Goal: Book appointment/travel/reservation

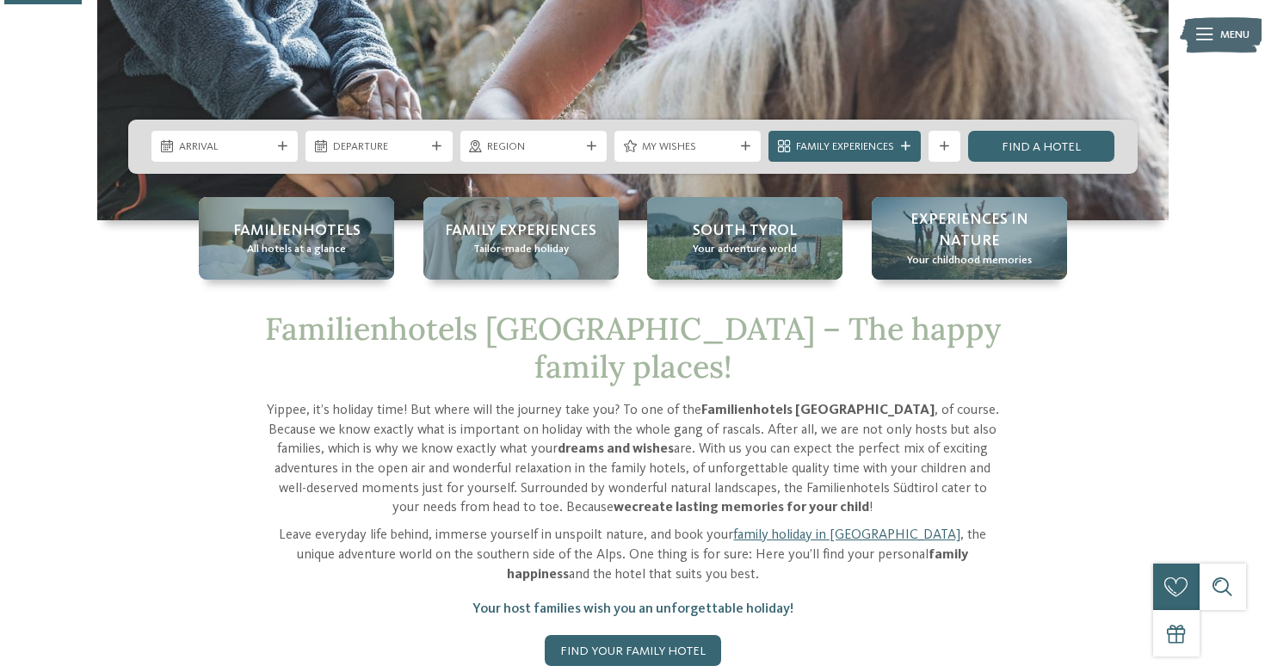
scroll to position [415, 0]
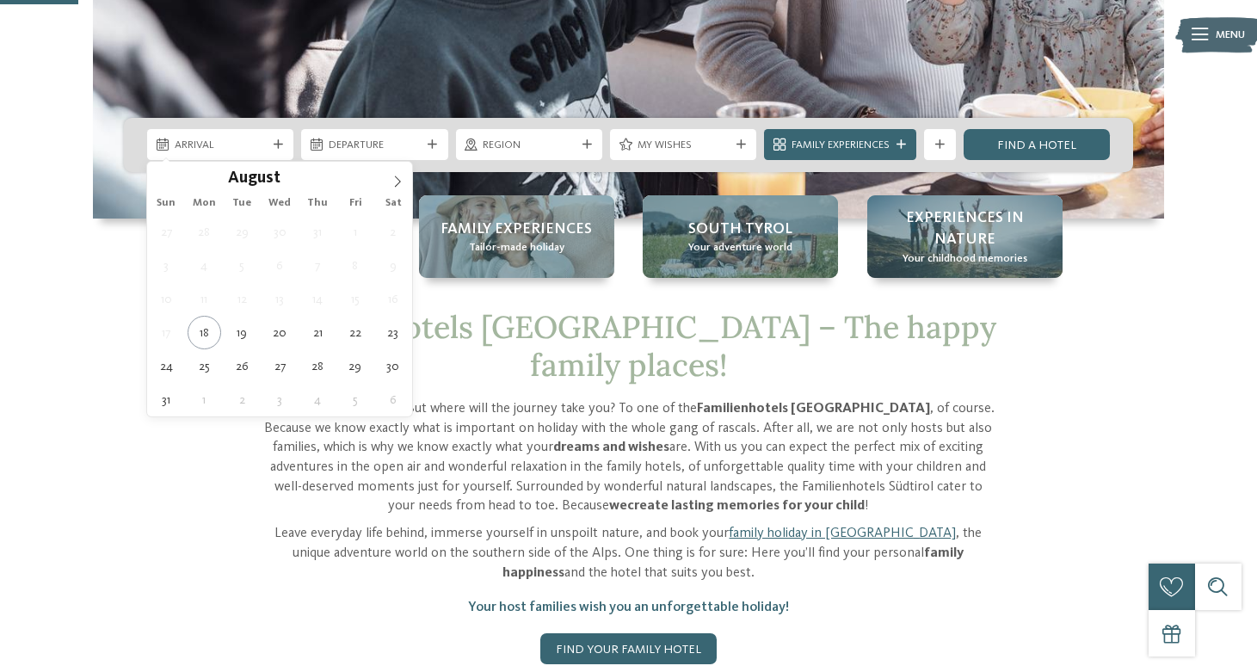
click at [242, 150] on span "Arrival" at bounding box center [221, 145] width 92 height 15
click at [391, 182] on icon at bounding box center [397, 182] width 12 height 12
type div "[DATE]"
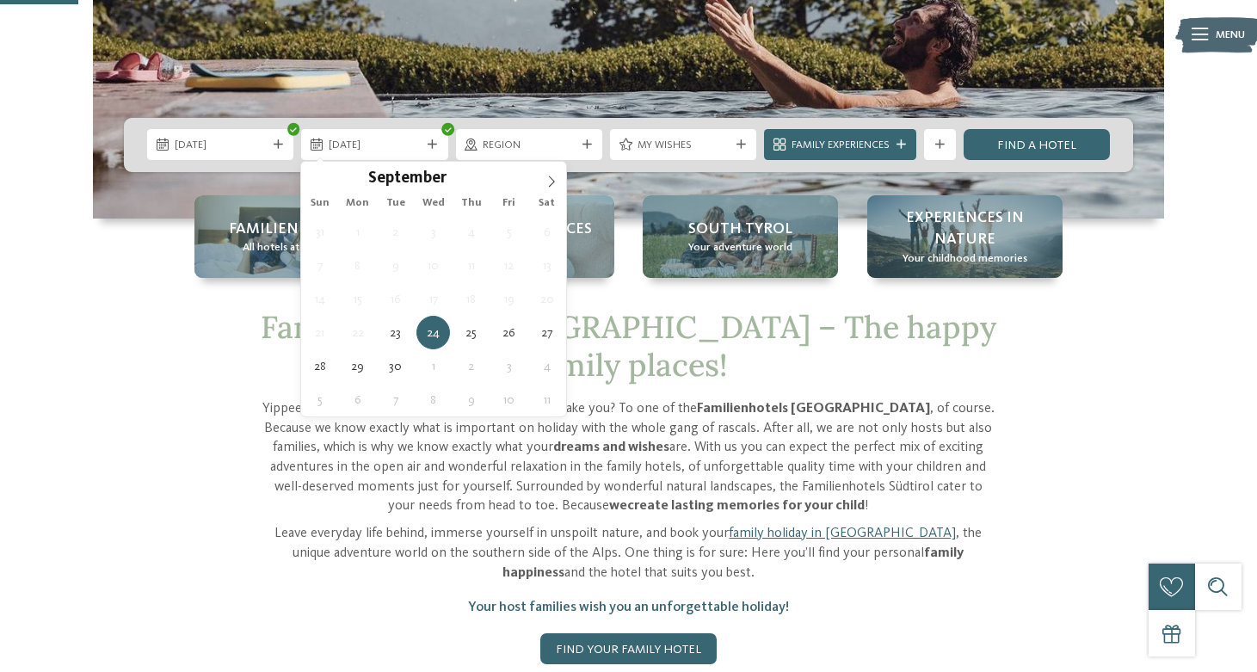
type div "[DATE]"
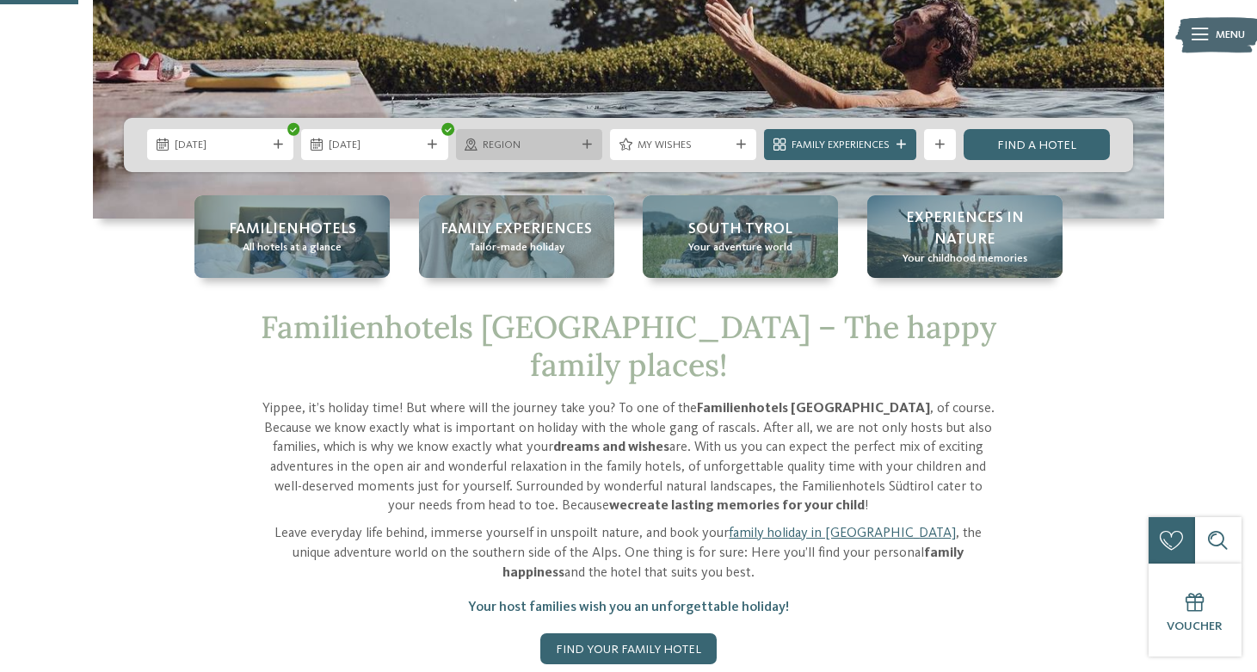
click at [546, 154] on div "Region" at bounding box center [529, 144] width 146 height 31
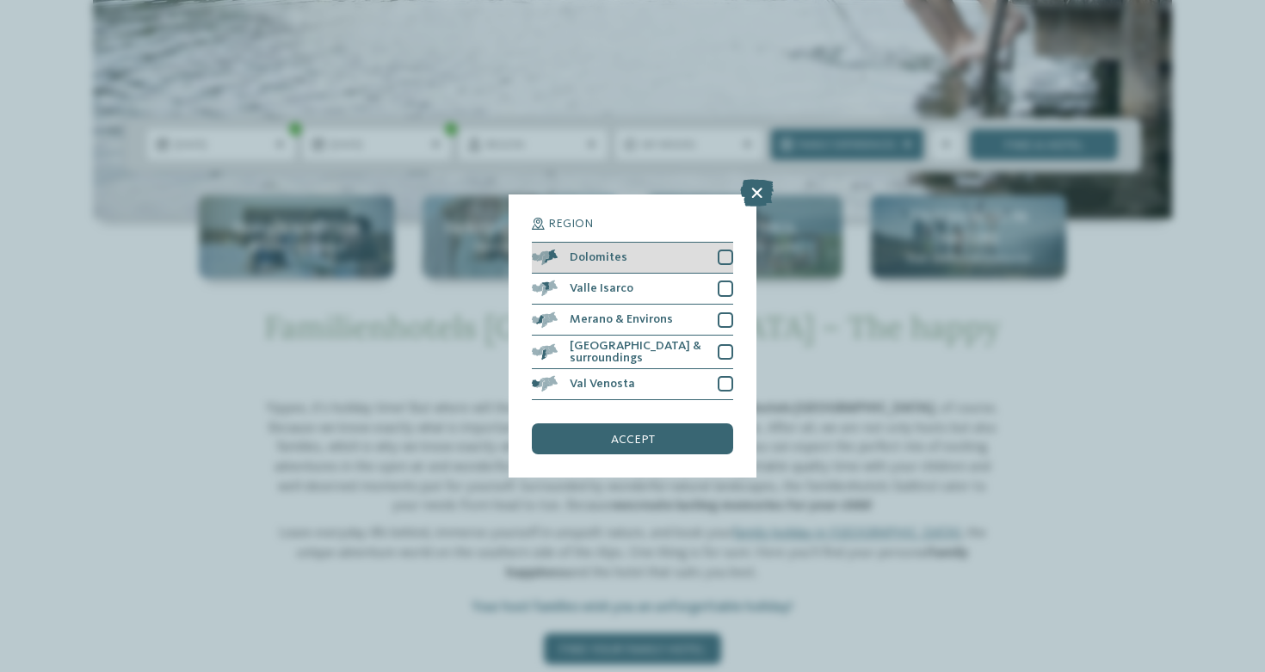
click at [717, 243] on div "Dolomites" at bounding box center [632, 258] width 201 height 31
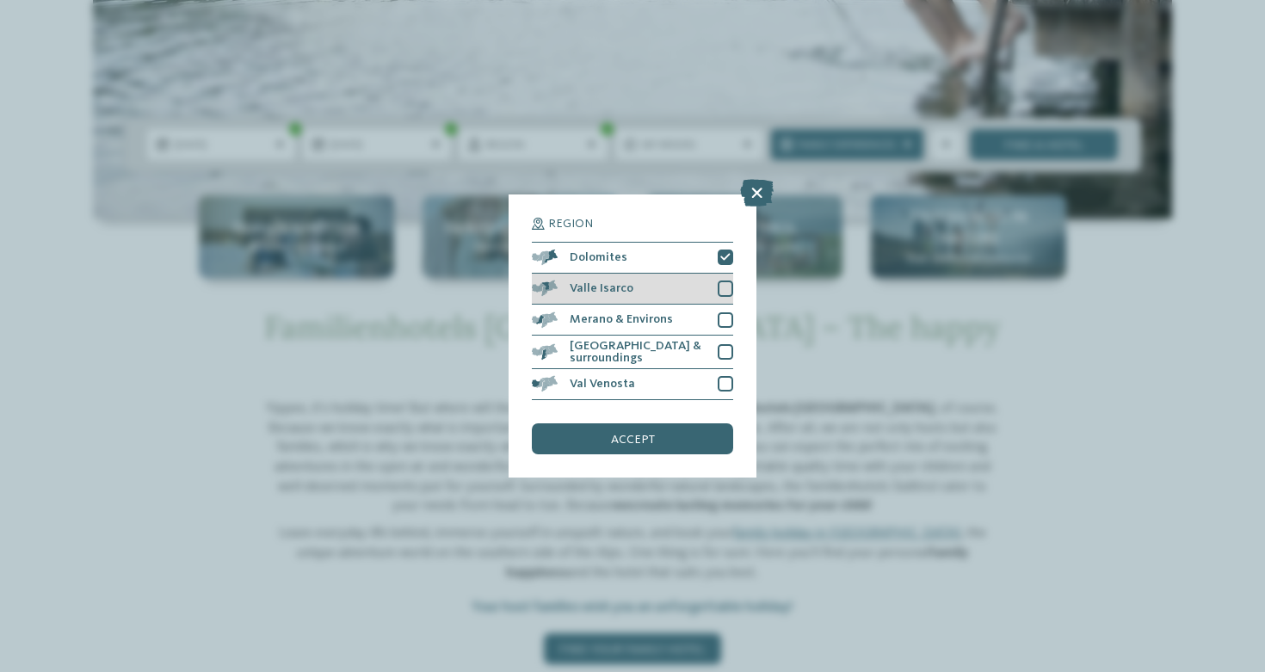
click at [719, 274] on div "Valle Isarco" at bounding box center [632, 289] width 201 height 31
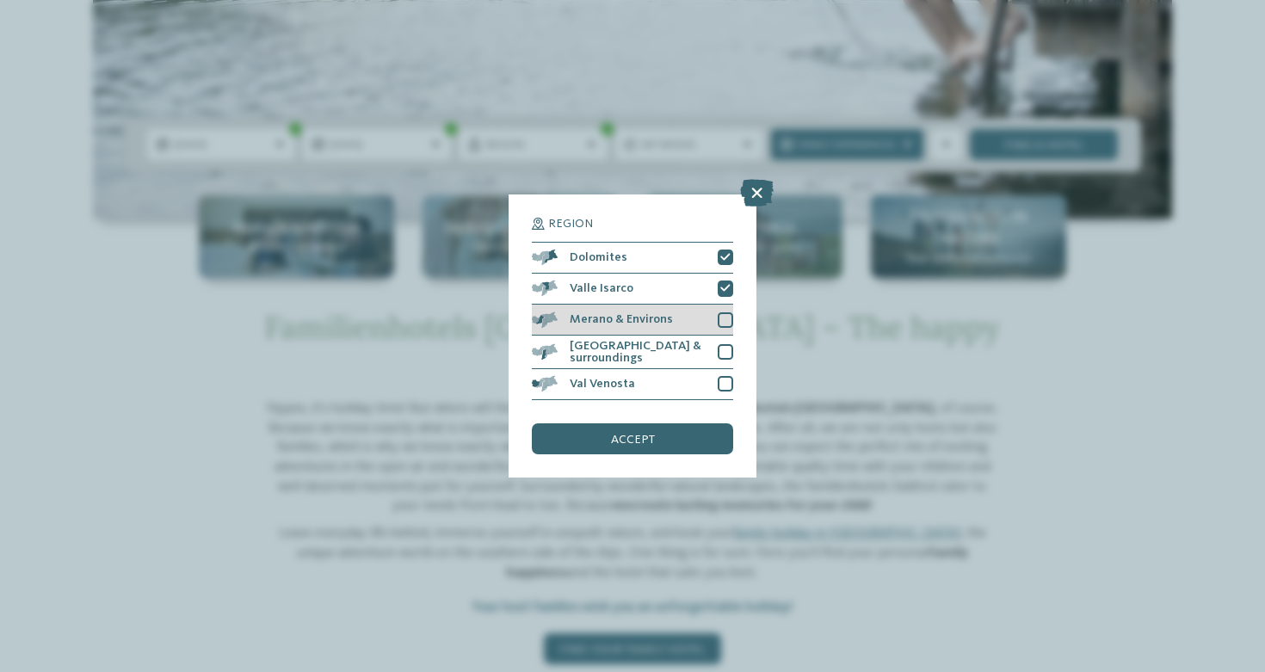
click at [714, 305] on div "Merano & Environs" at bounding box center [632, 320] width 201 height 31
click at [711, 336] on div "[GEOGRAPHIC_DATA] & surroundings" at bounding box center [632, 353] width 201 height 34
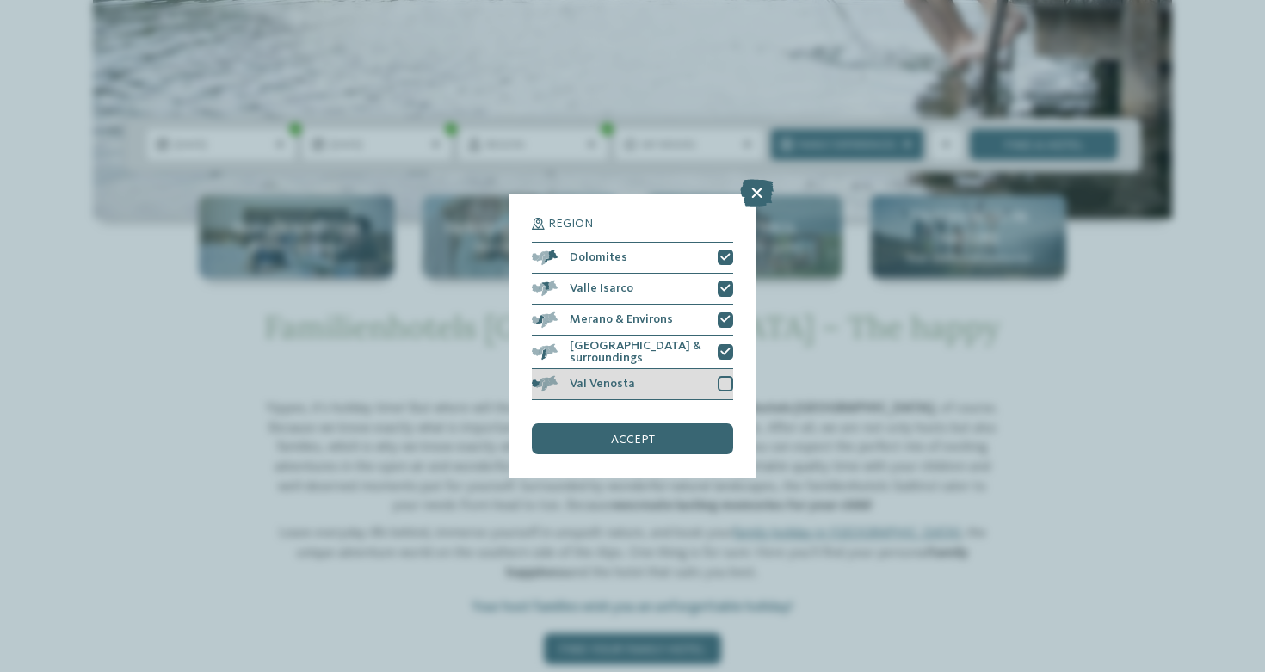
click at [714, 369] on div "Val Venosta" at bounding box center [632, 384] width 201 height 31
click at [698, 423] on div "accept" at bounding box center [632, 438] width 201 height 31
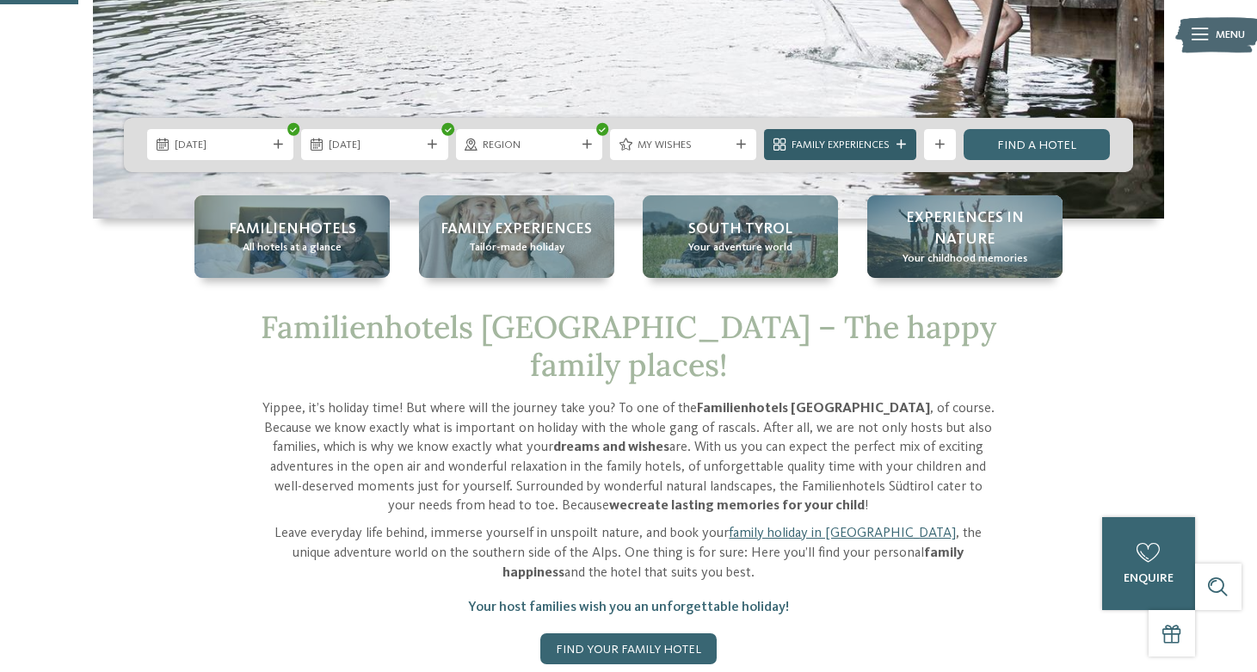
click at [819, 145] on span "Family Experiences" at bounding box center [841, 145] width 98 height 15
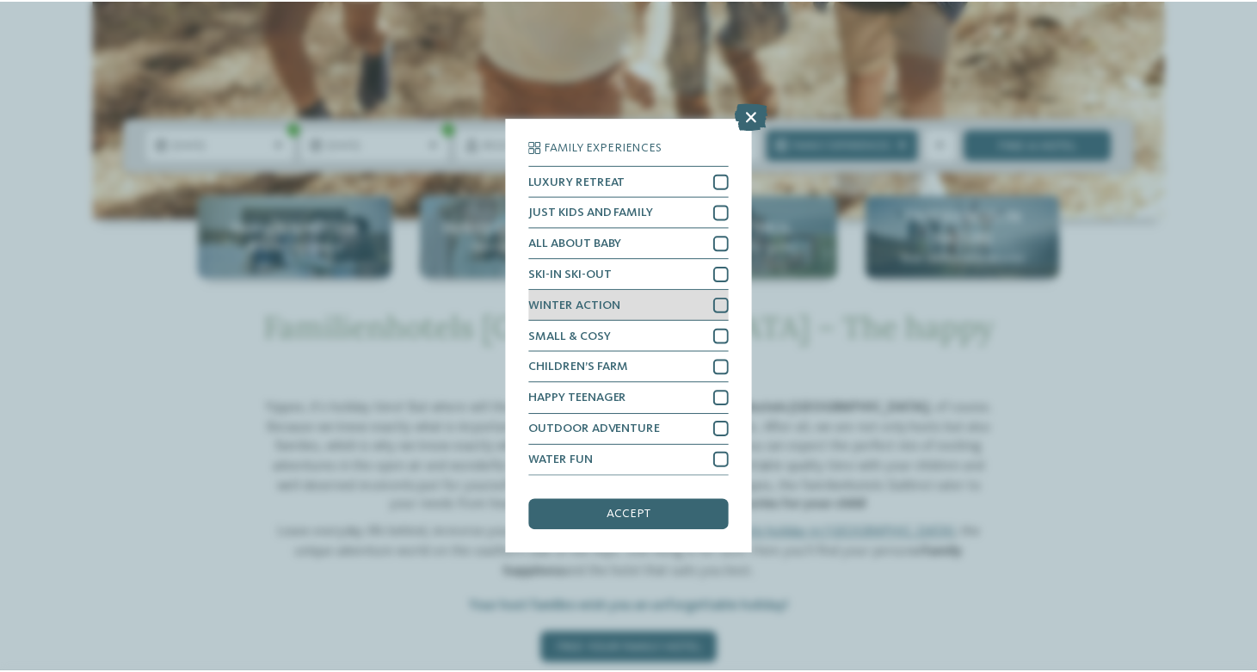
scroll to position [73, 0]
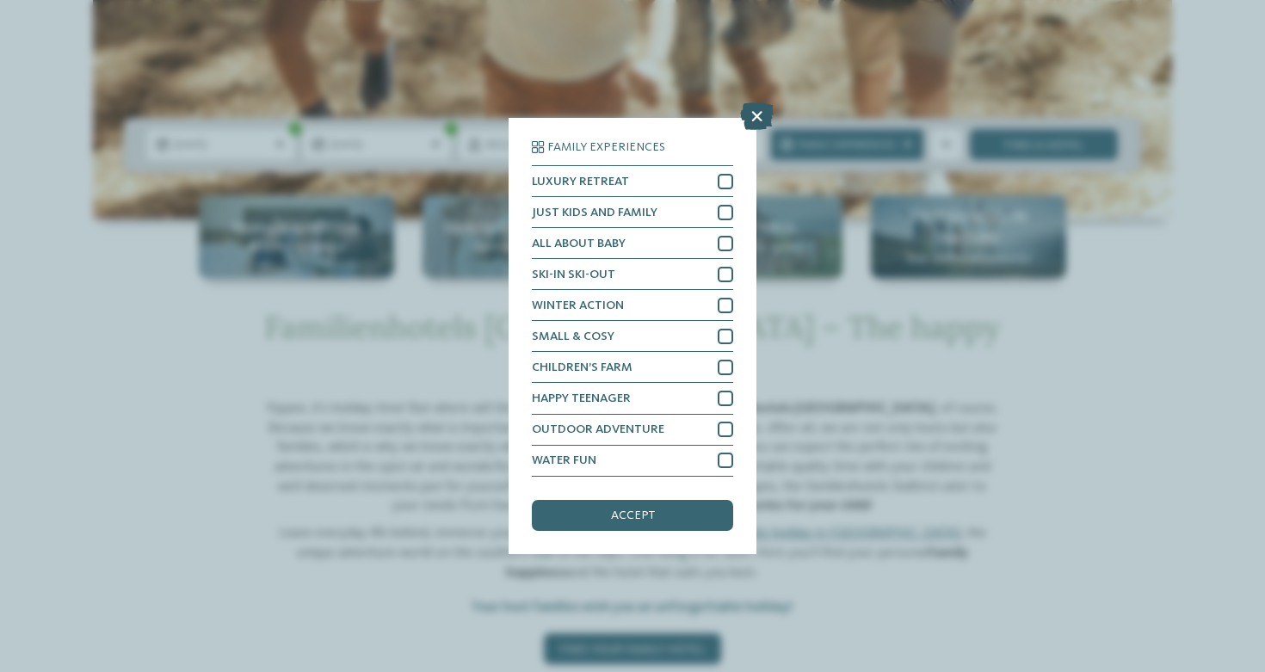
click at [749, 103] on icon at bounding box center [757, 117] width 34 height 28
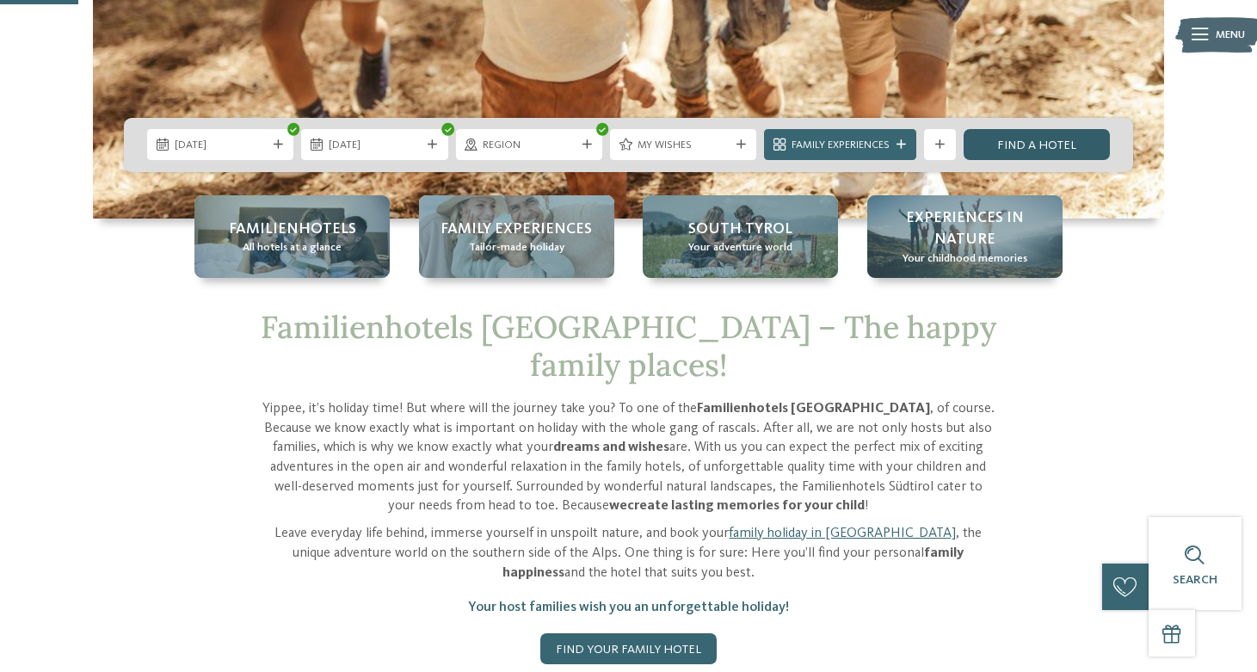
click at [1086, 140] on link "Find a hotel" at bounding box center [1037, 144] width 146 height 31
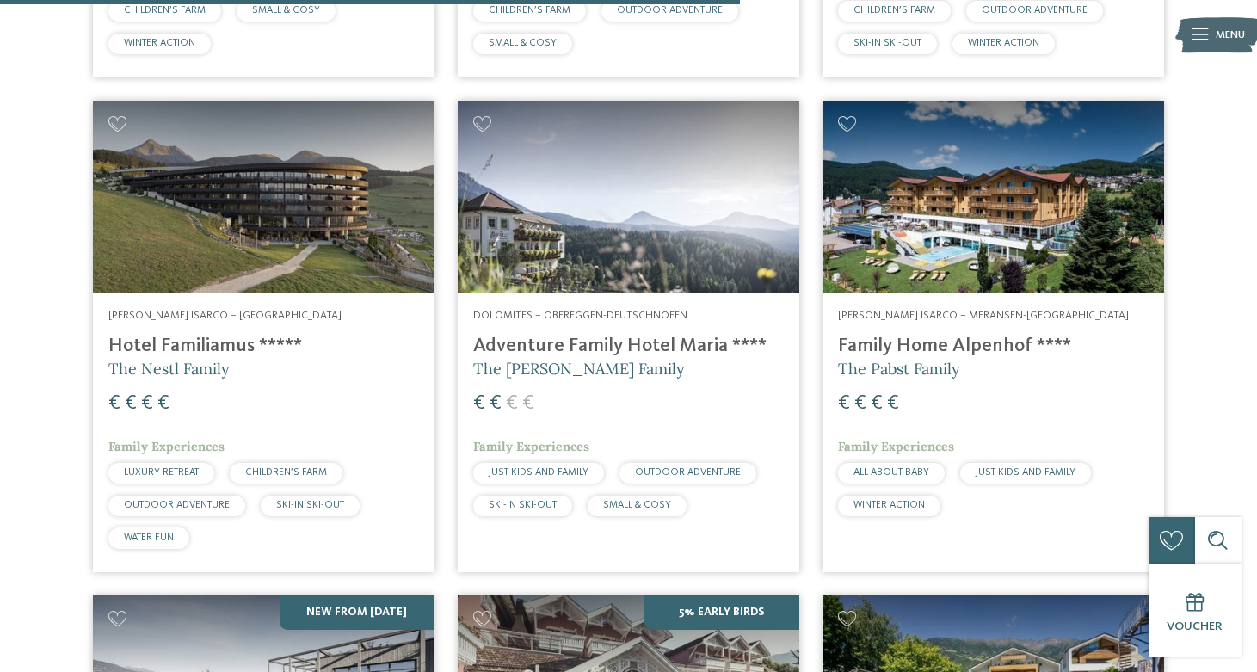
scroll to position [2470, 0]
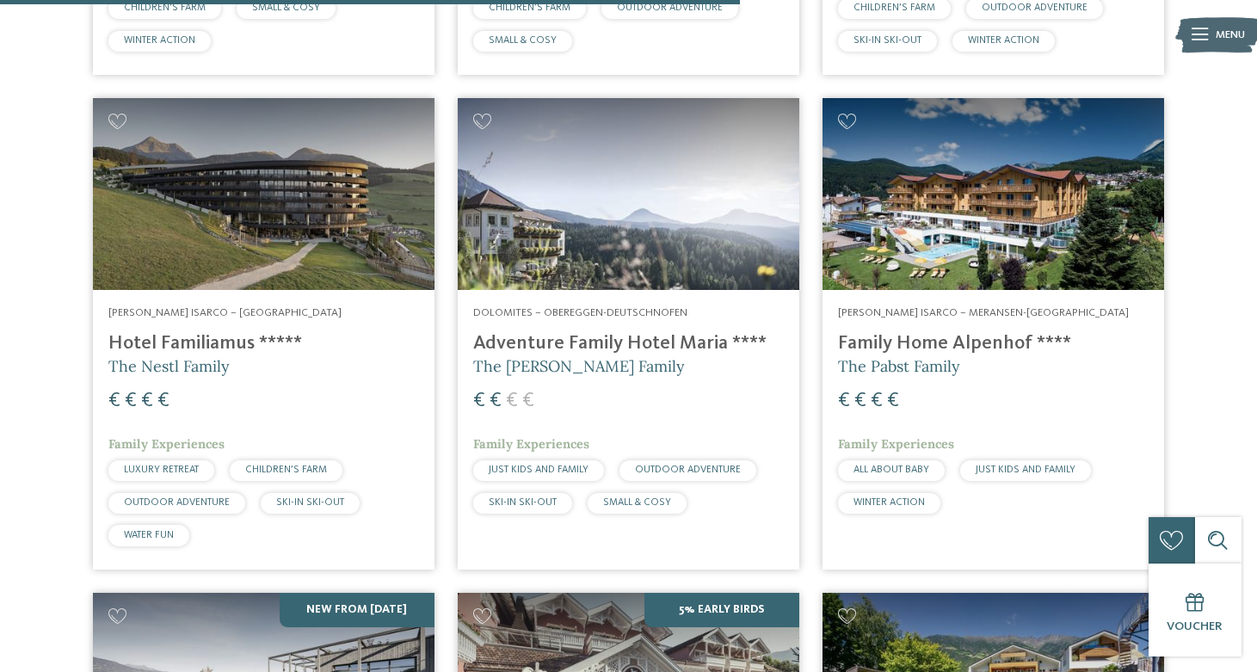
click at [975, 332] on h4 "Family Home Alpenhof ****" at bounding box center [993, 343] width 311 height 23
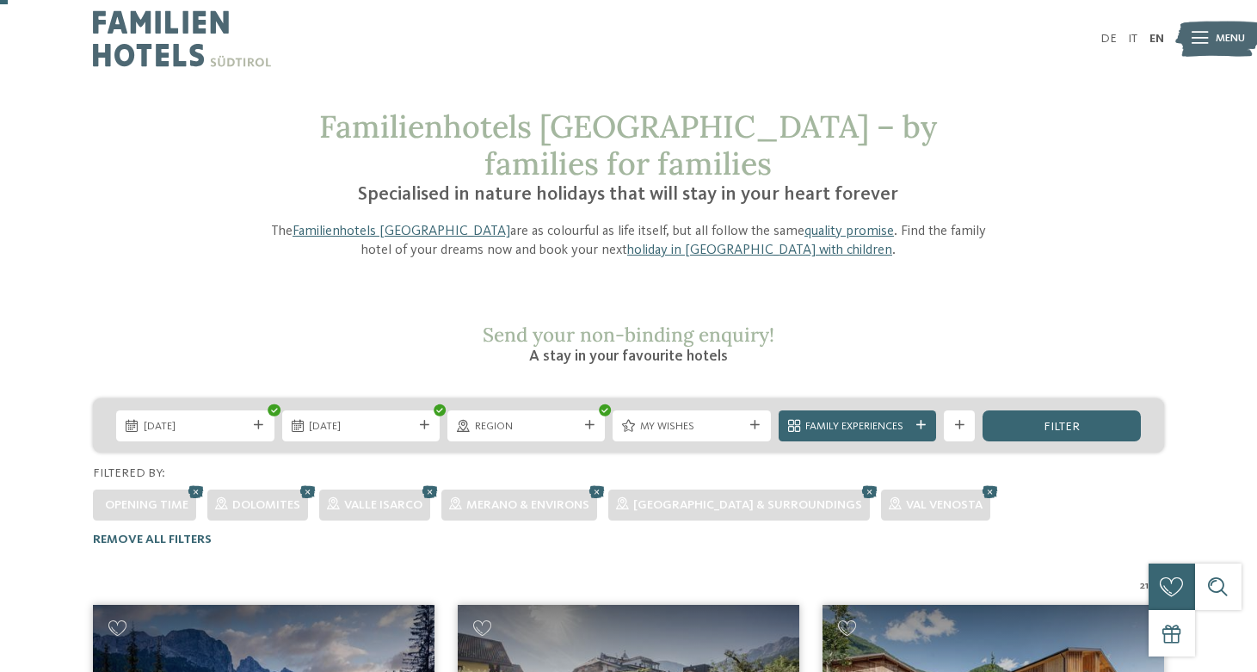
scroll to position [0, 0]
